Goal: Book appointment/travel/reservation

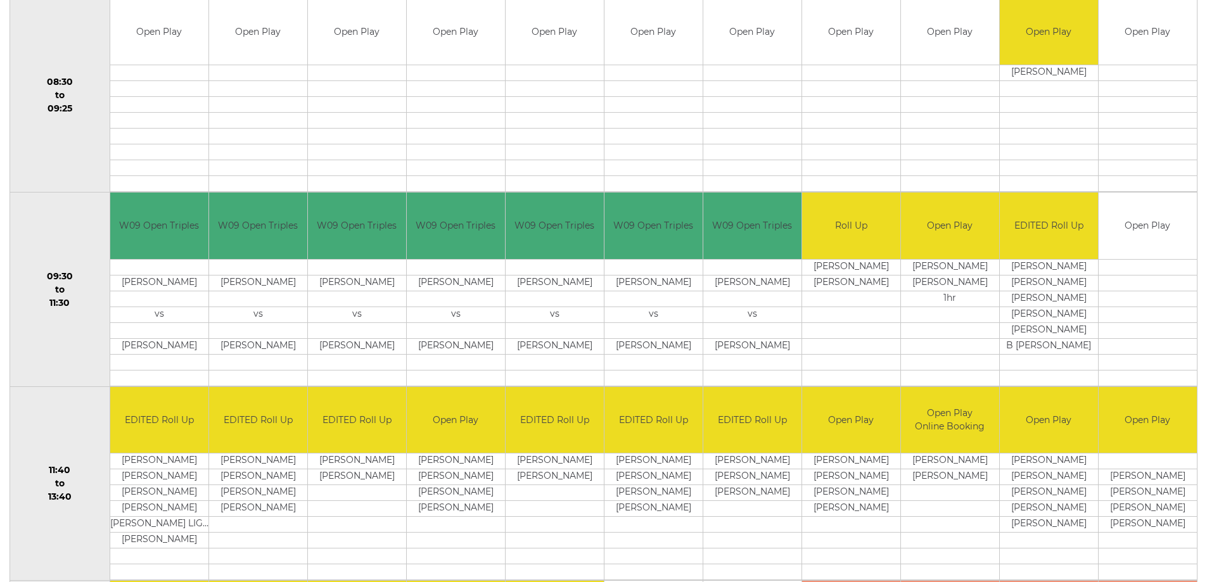
scroll to position [224, 0]
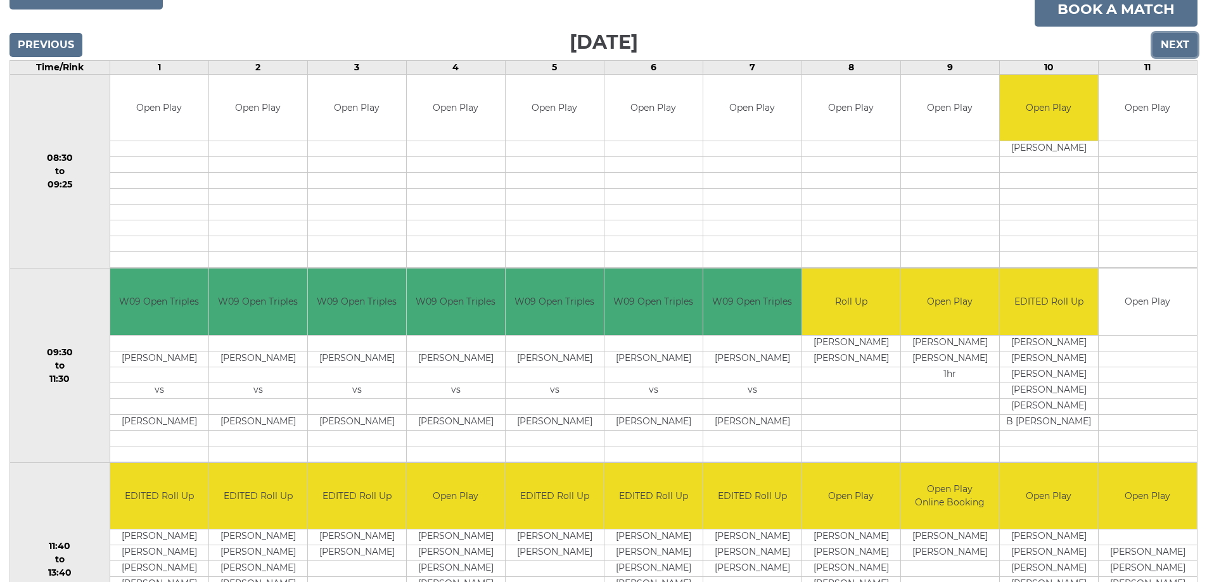
click at [1169, 38] on input "Next" at bounding box center [1174, 45] width 45 height 24
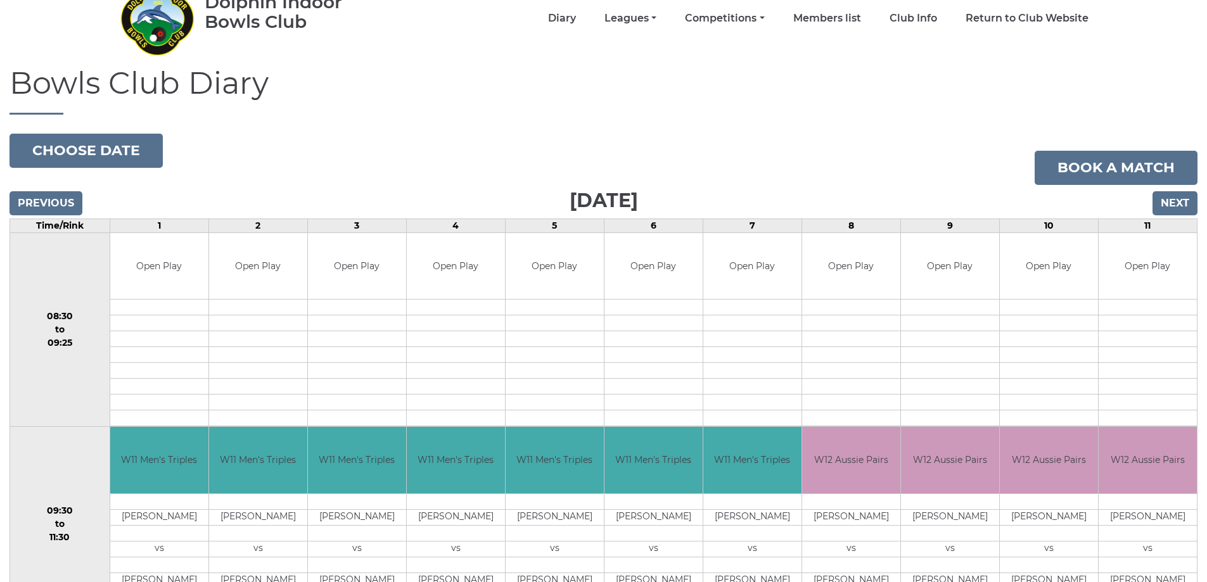
scroll to position [34, 0]
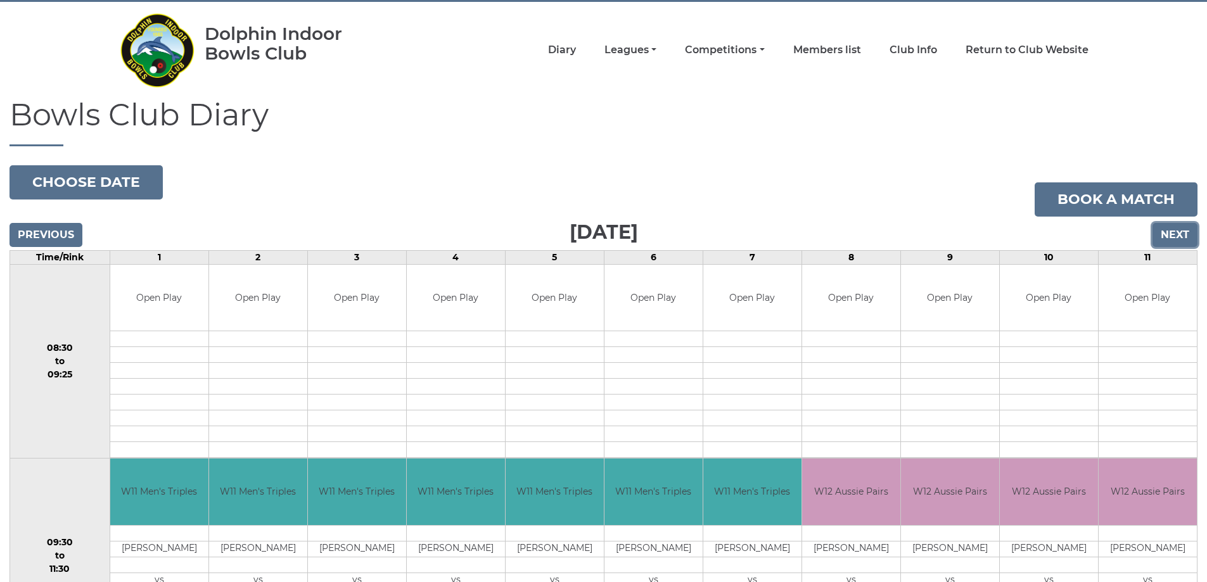
click at [1174, 233] on input "Next" at bounding box center [1174, 235] width 45 height 24
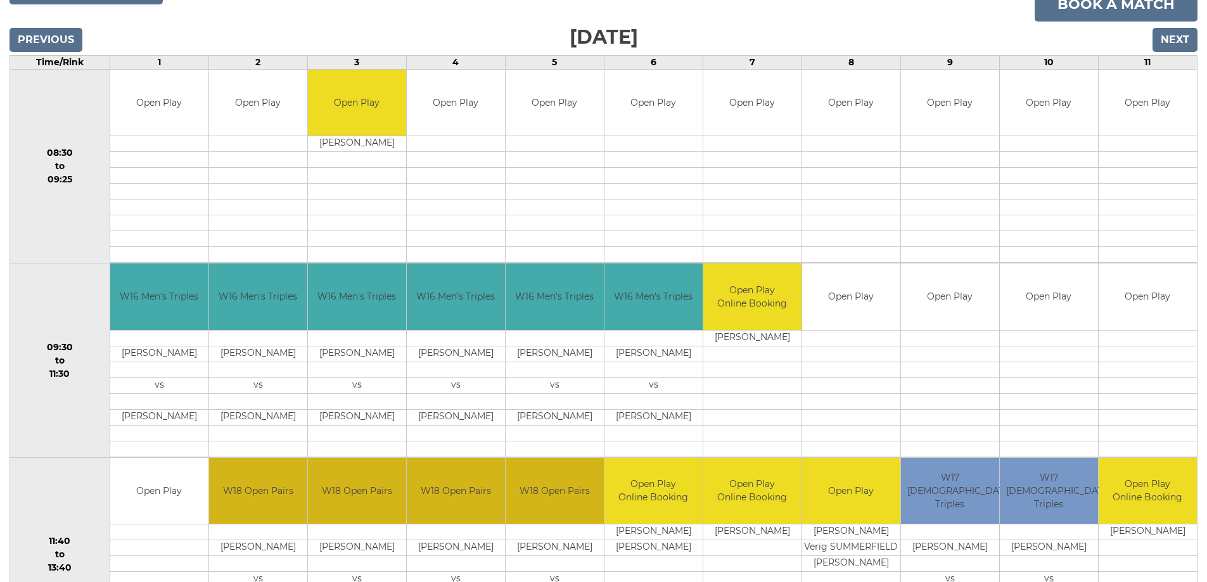
scroll to position [224, 0]
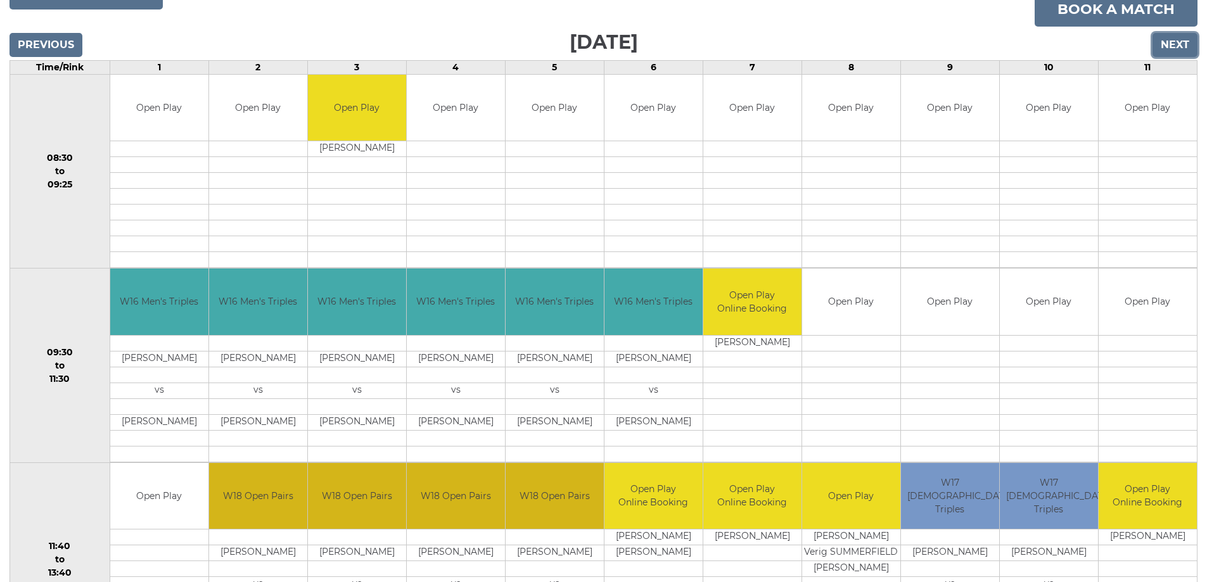
click at [1169, 41] on input "Next" at bounding box center [1174, 45] width 45 height 24
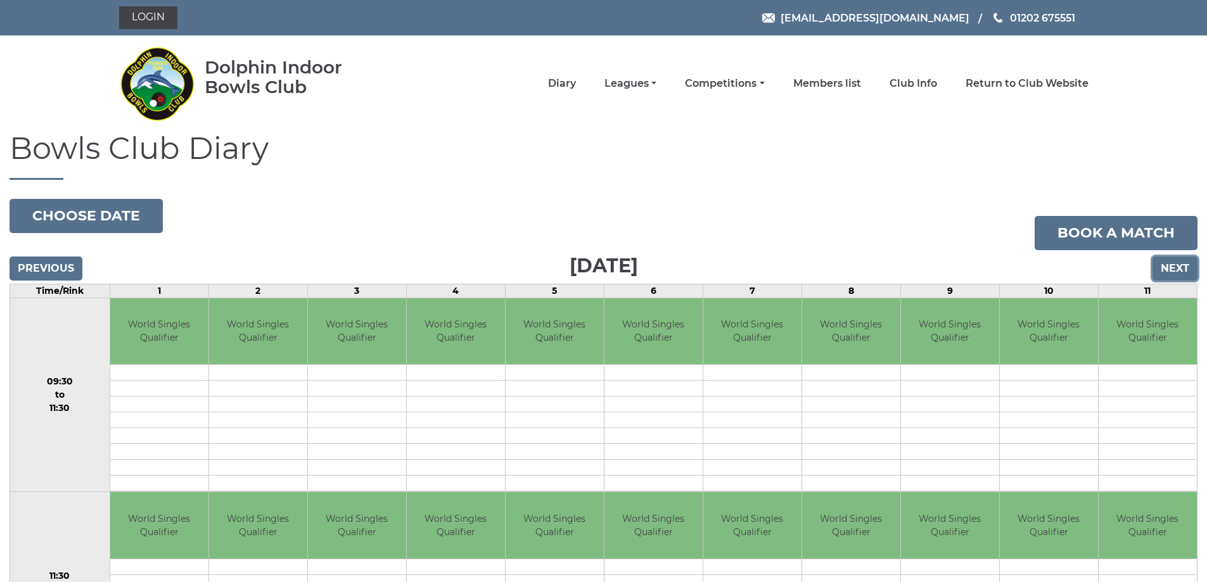
click at [1174, 262] on input "Next" at bounding box center [1174, 269] width 45 height 24
click at [1166, 271] on input "Next" at bounding box center [1174, 269] width 45 height 24
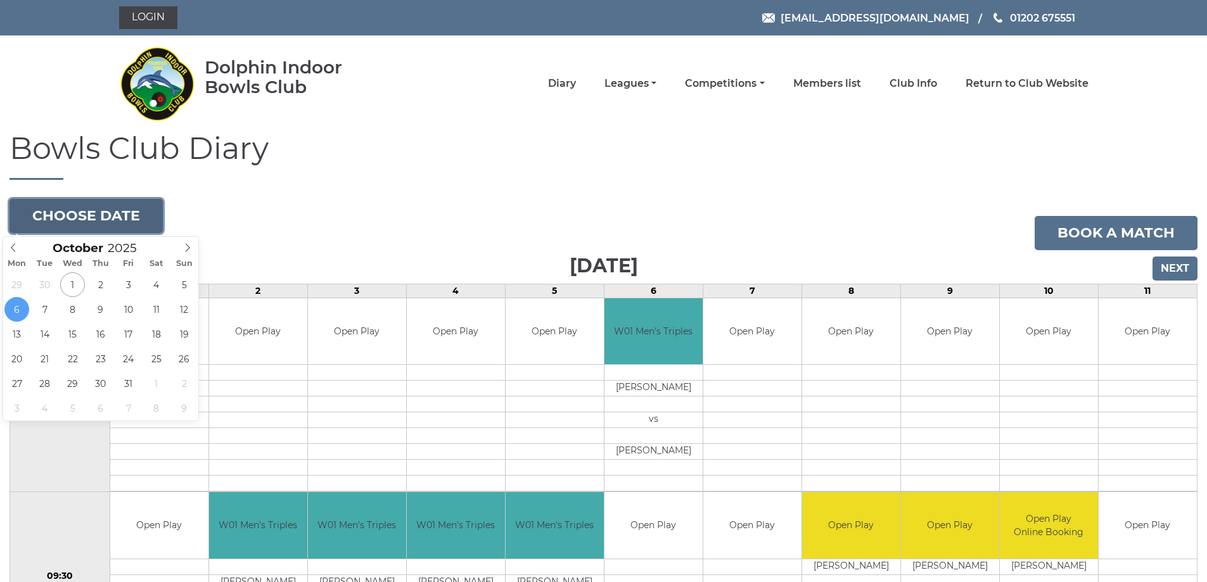
click at [125, 205] on button "Choose date" at bounding box center [86, 216] width 153 height 34
type input "[DATE]"
